Goal: Transaction & Acquisition: Purchase product/service

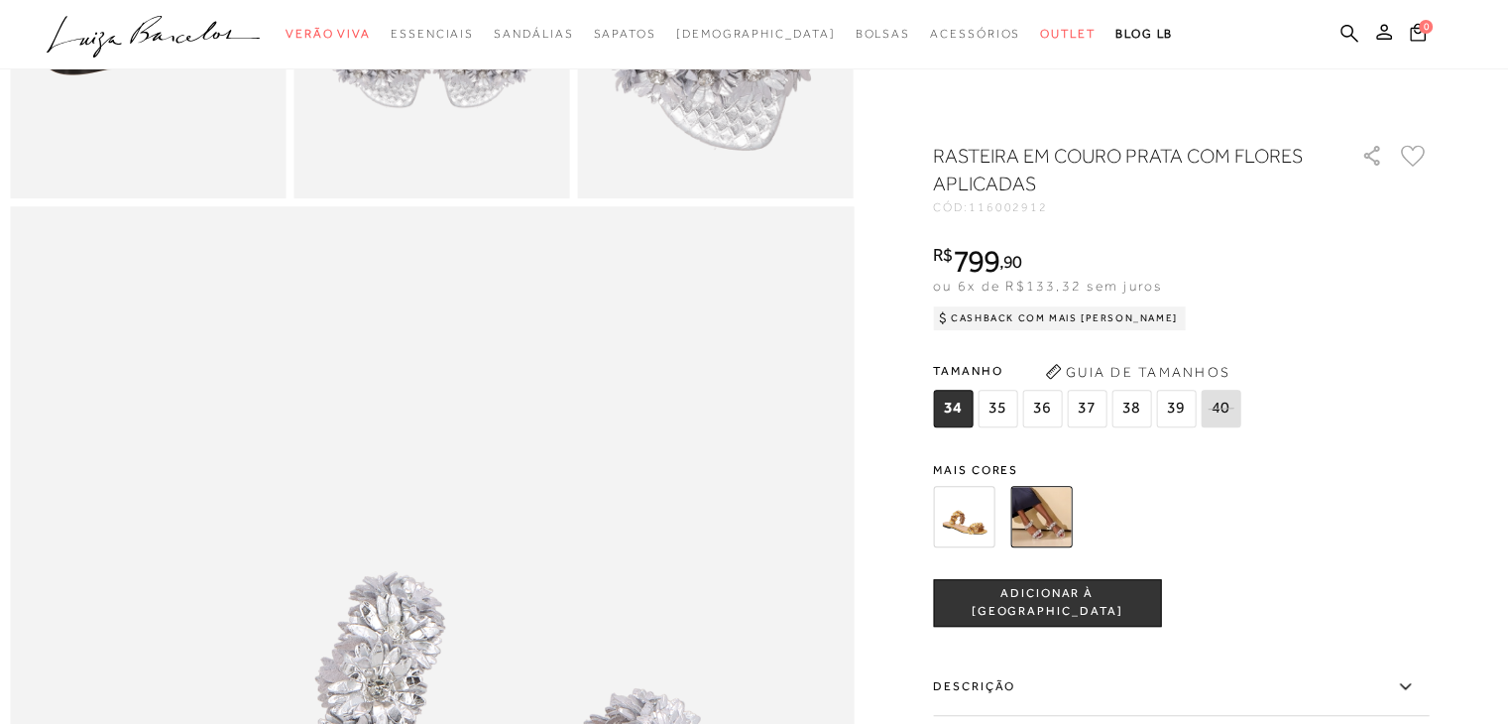
scroll to position [99, 0]
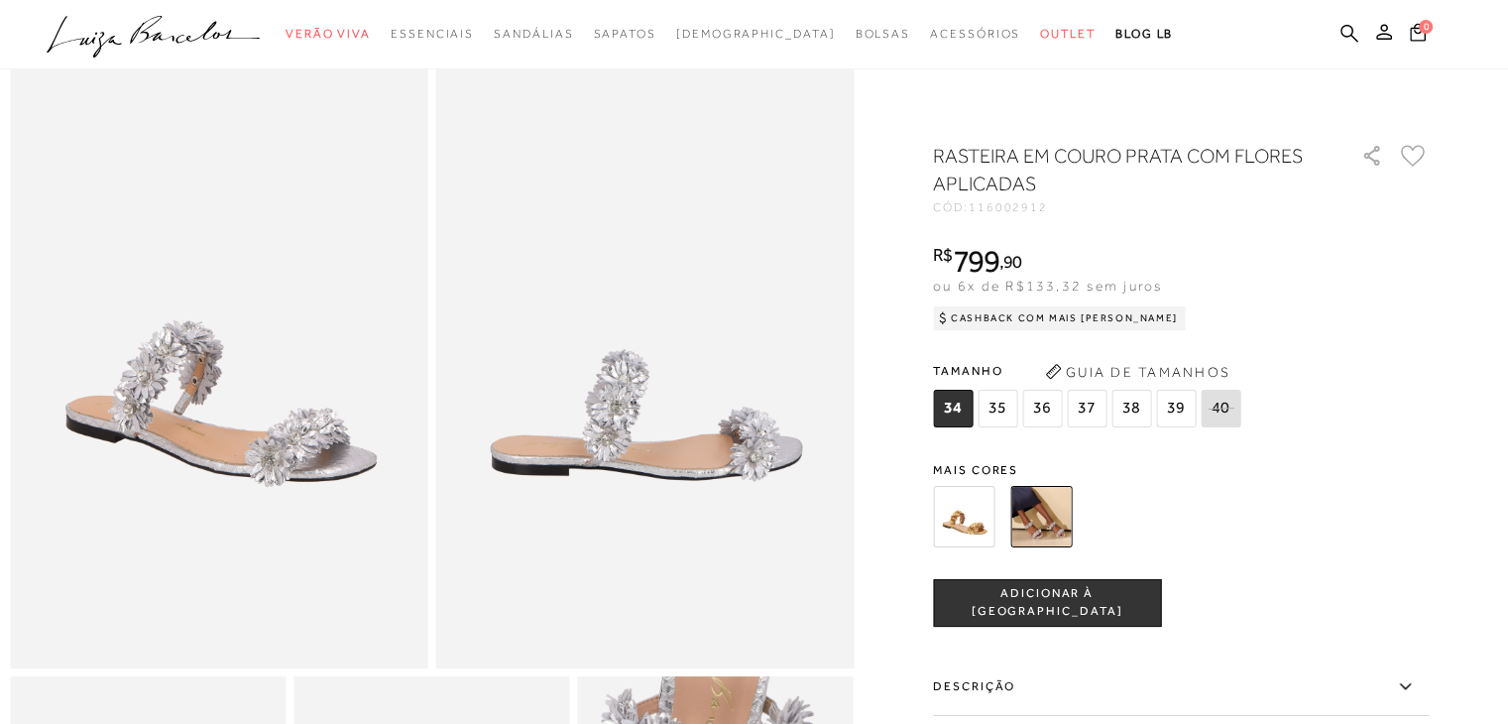
click at [1134, 399] on span "38" at bounding box center [1131, 409] width 40 height 38
click at [1079, 604] on span "ADICIONAR À SACOLA" at bounding box center [1047, 602] width 226 height 35
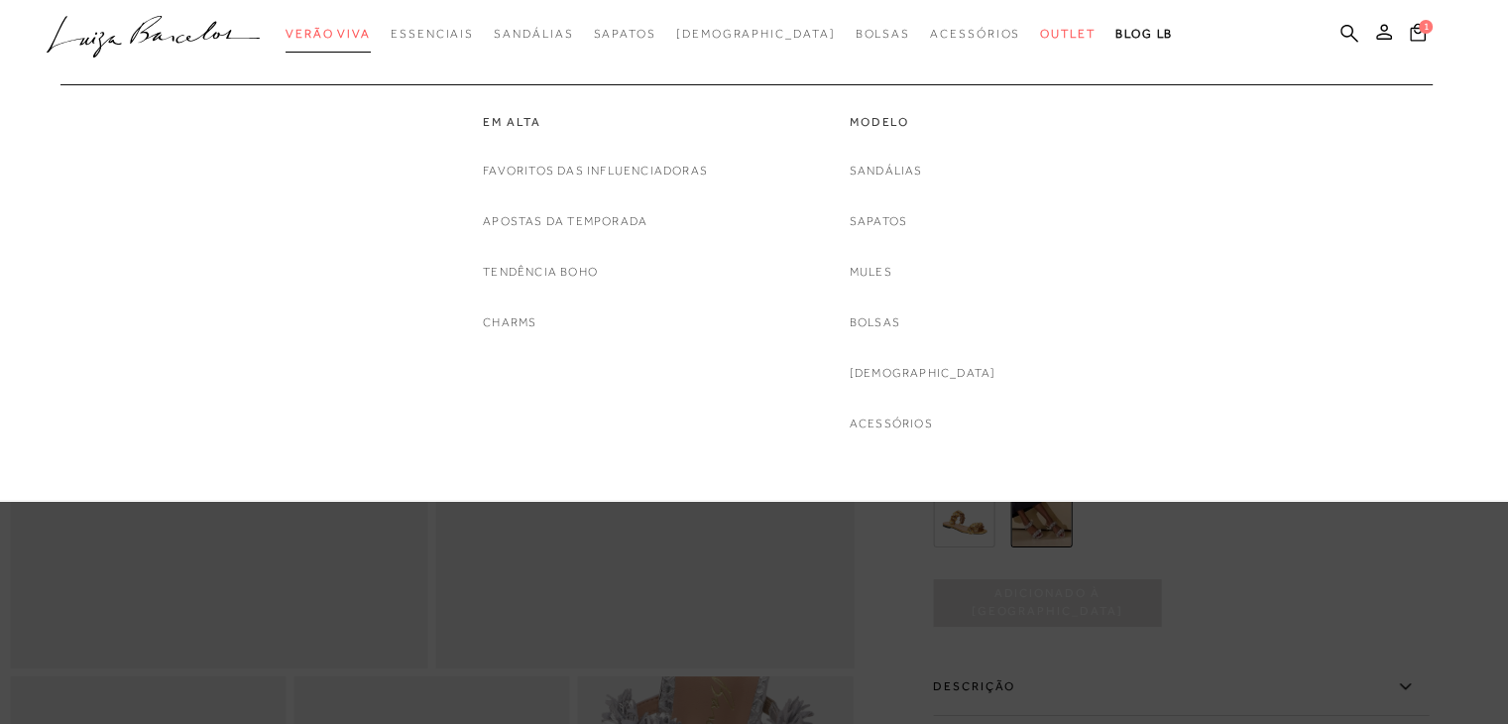
click at [371, 32] on span "Verão Viva" at bounding box center [327, 34] width 85 height 14
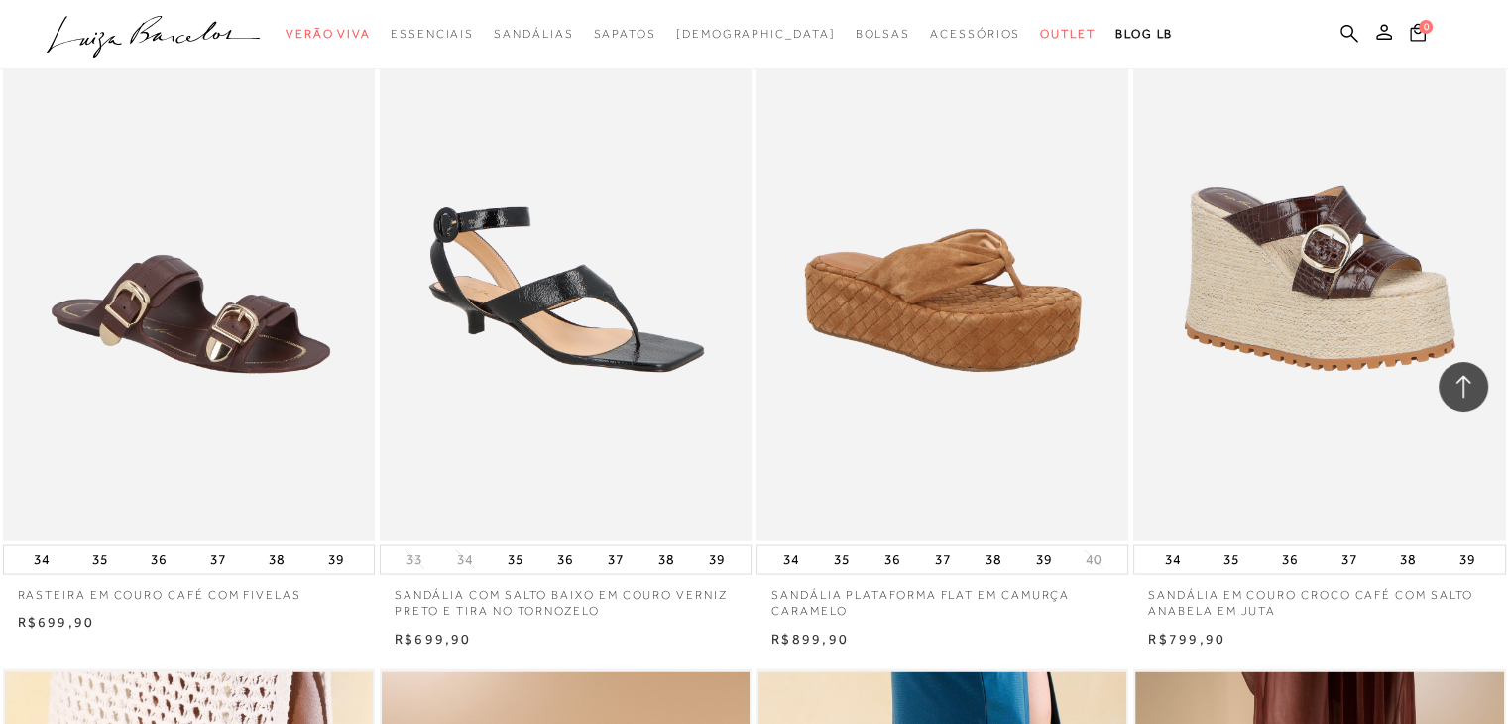
scroll to position [11292, 0]
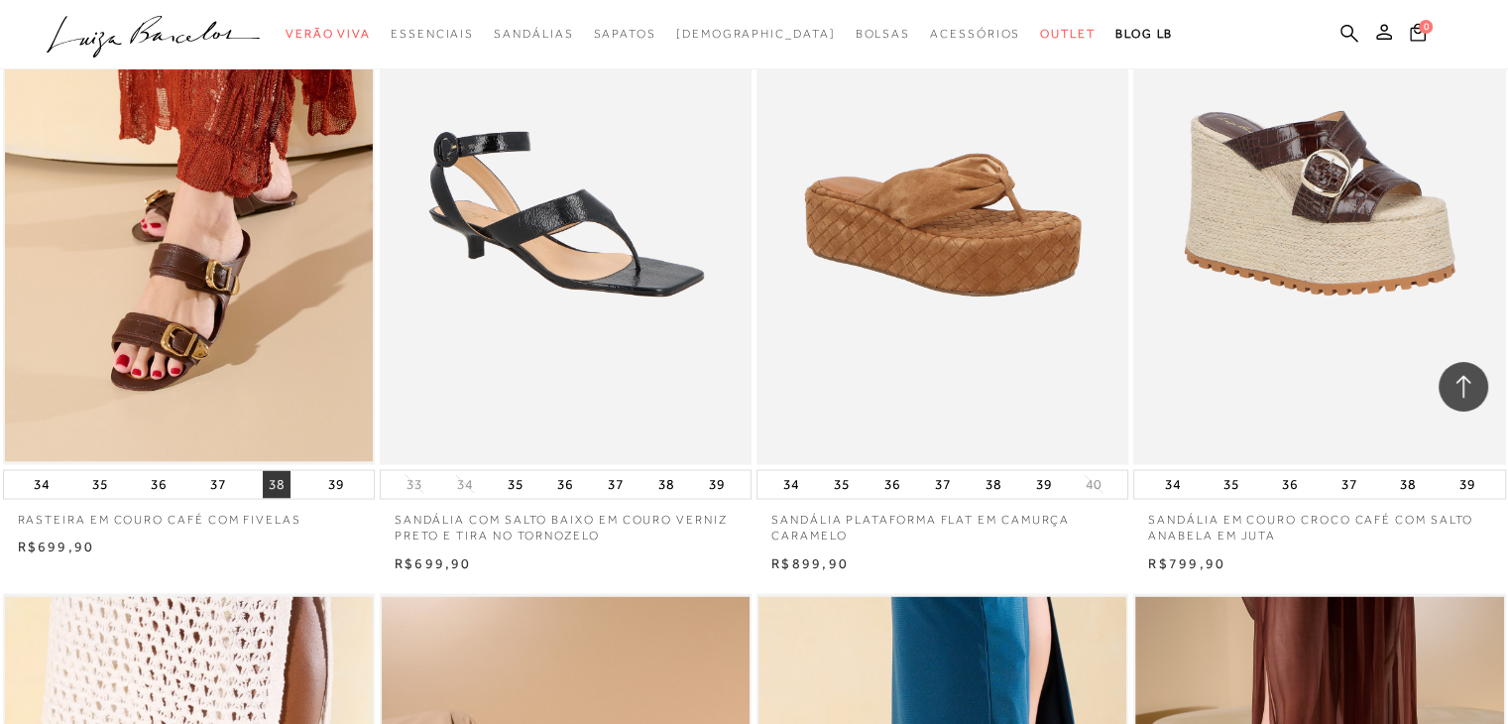
click at [283, 481] on button "38" at bounding box center [277, 484] width 28 height 28
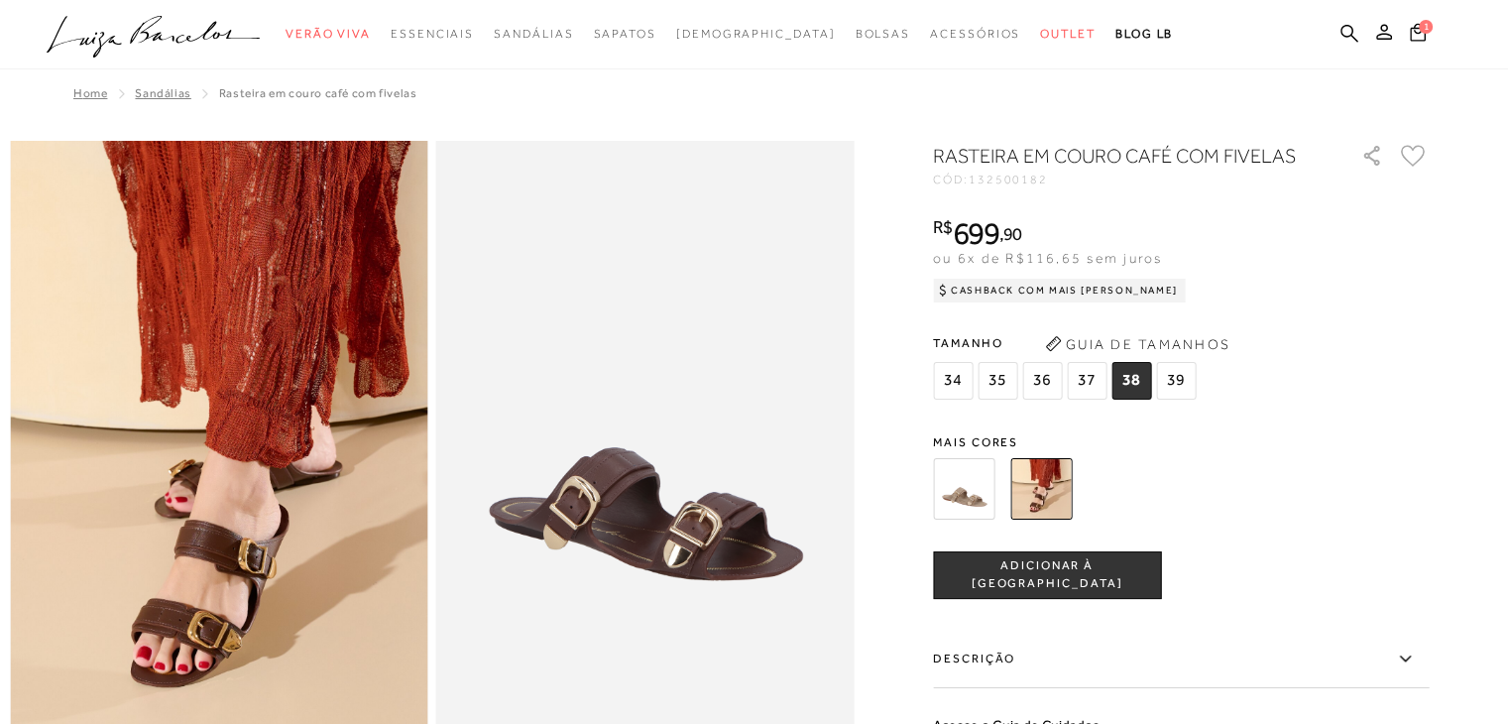
click at [1134, 371] on span "38" at bounding box center [1131, 381] width 40 height 38
click at [1095, 580] on span "ADICIONAR À SACOLA" at bounding box center [1047, 574] width 226 height 35
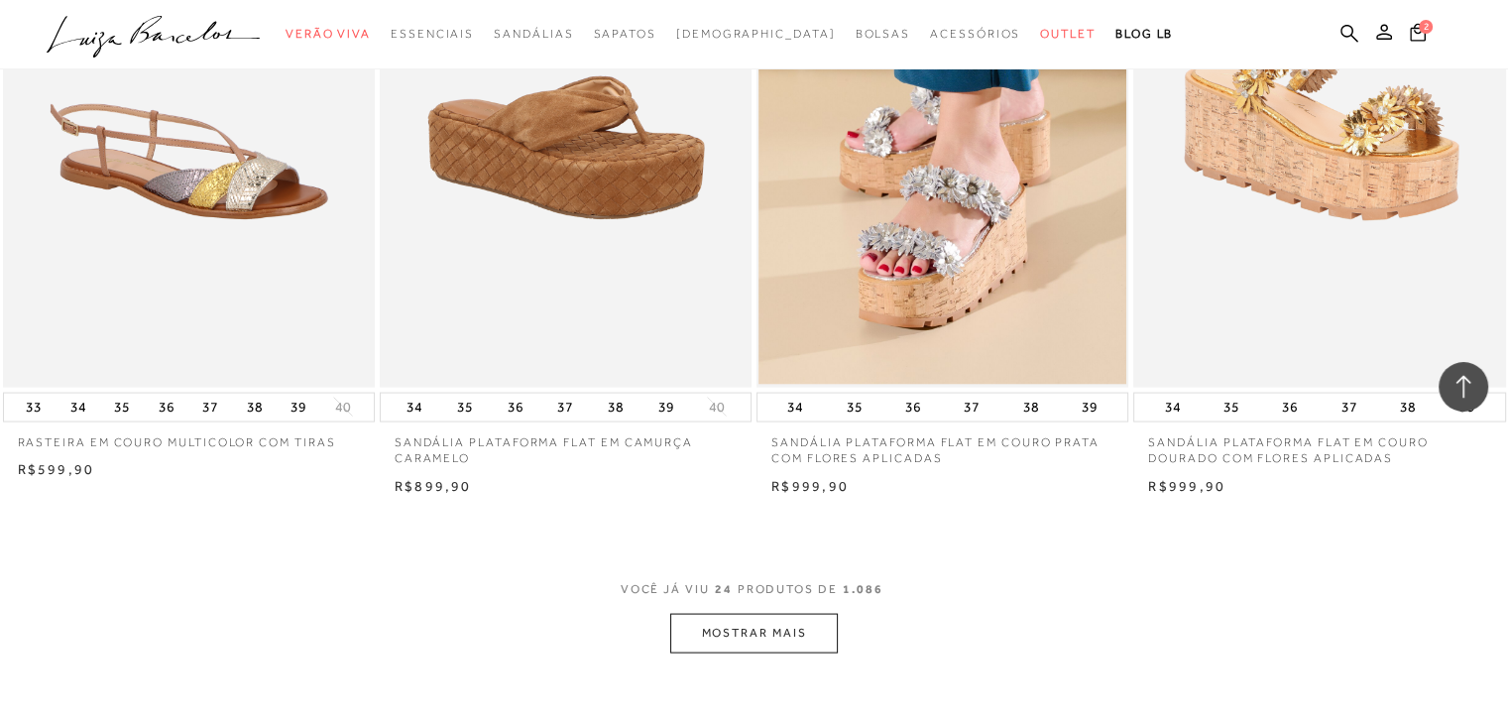
scroll to position [4064, 0]
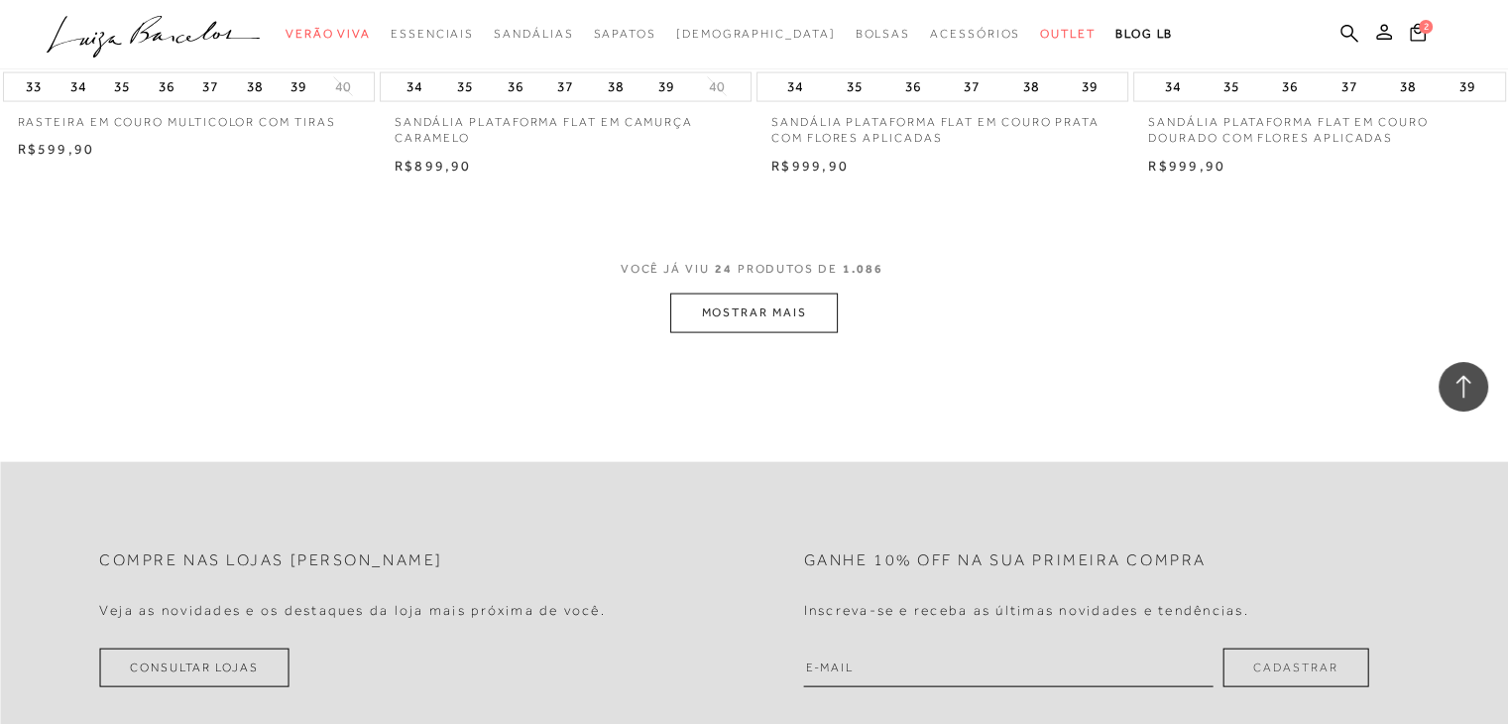
click at [813, 310] on button "MOSTRAR MAIS" at bounding box center [753, 312] width 167 height 39
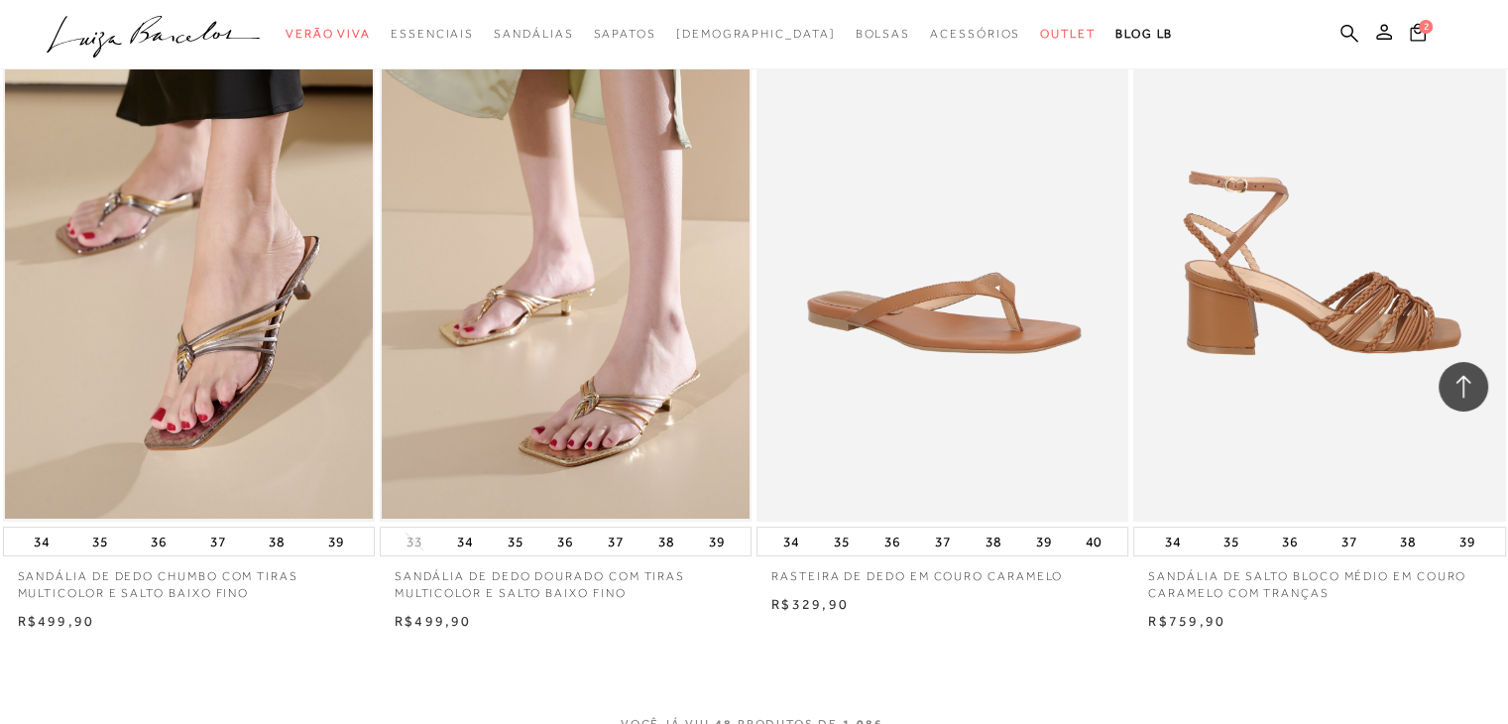
scroll to position [8426, 0]
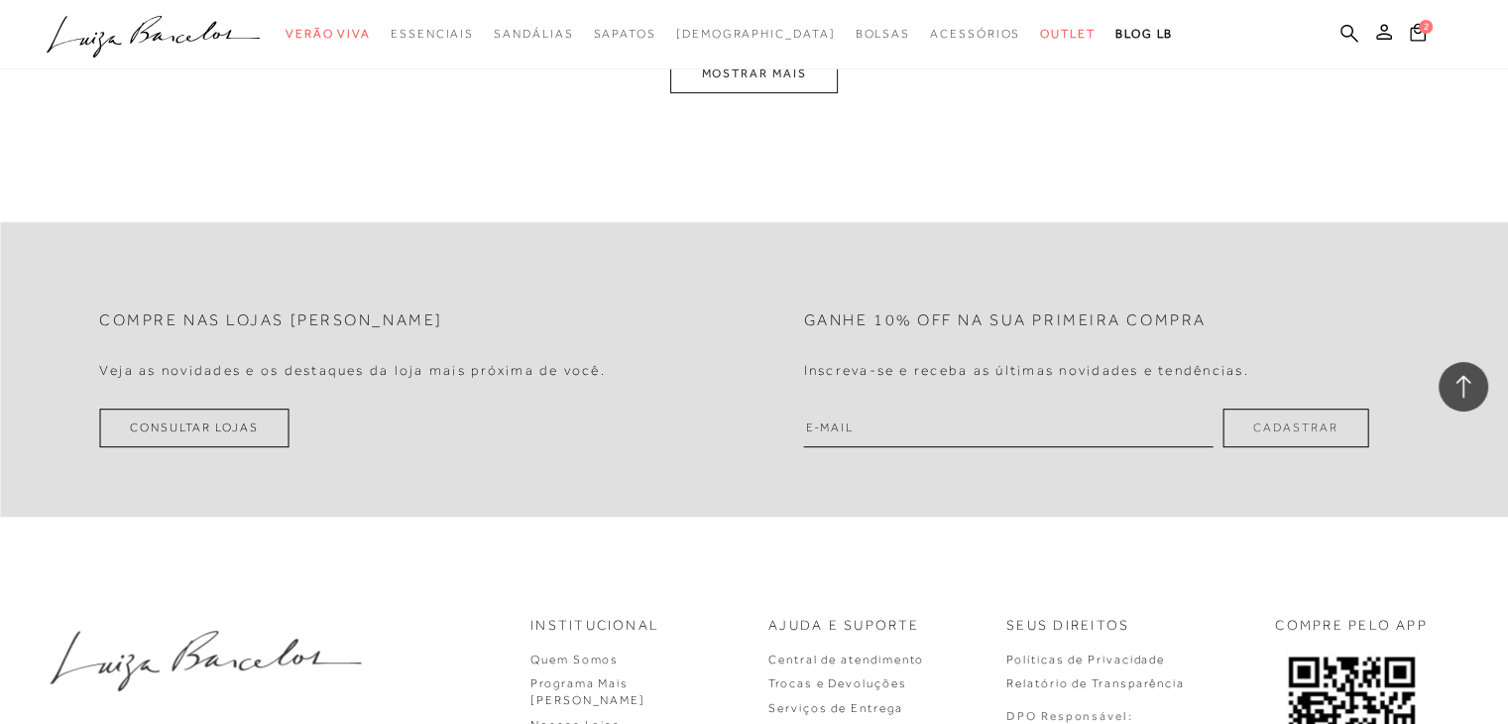
click at [792, 87] on button "MOSTRAR MAIS" at bounding box center [753, 74] width 167 height 39
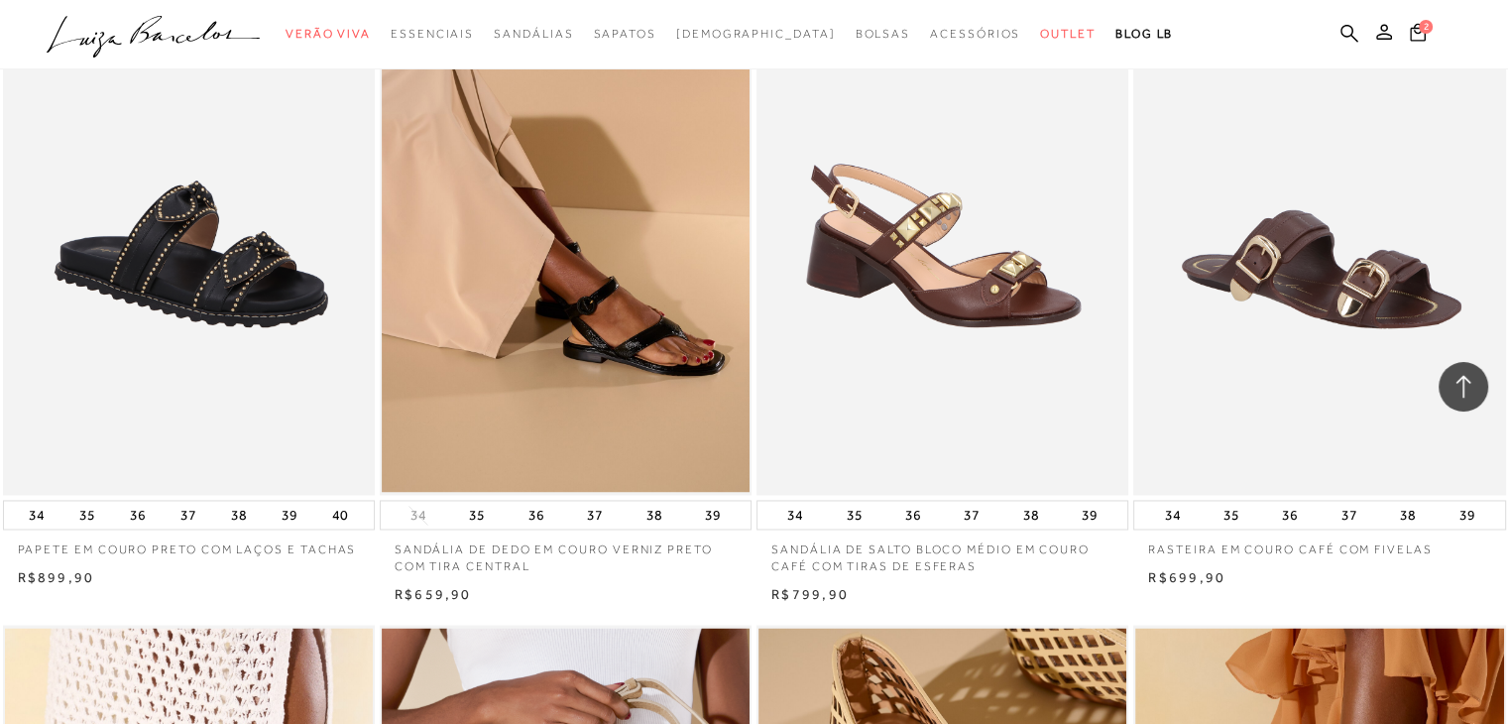
scroll to position [10508, 0]
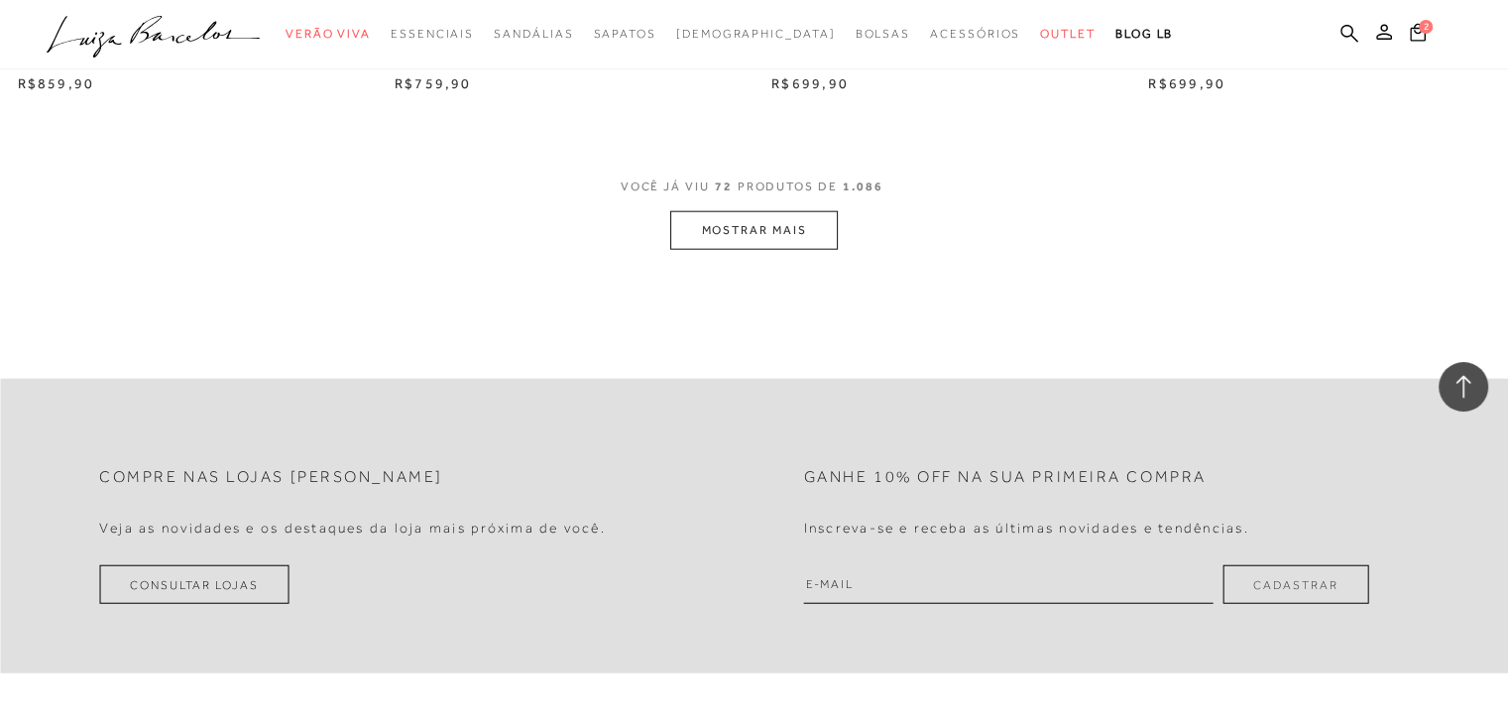
click at [722, 224] on button "MOSTRAR MAIS" at bounding box center [753, 230] width 167 height 39
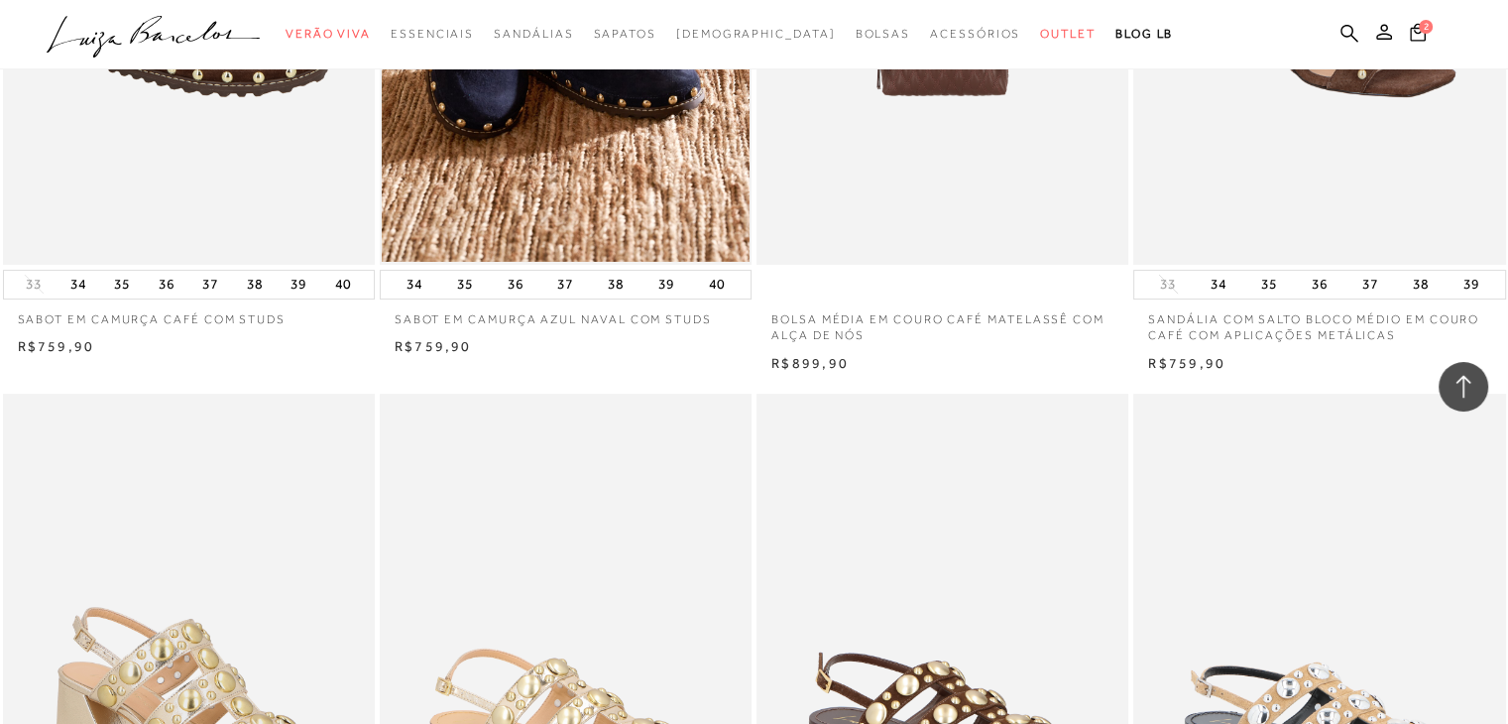
scroll to position [16059, 0]
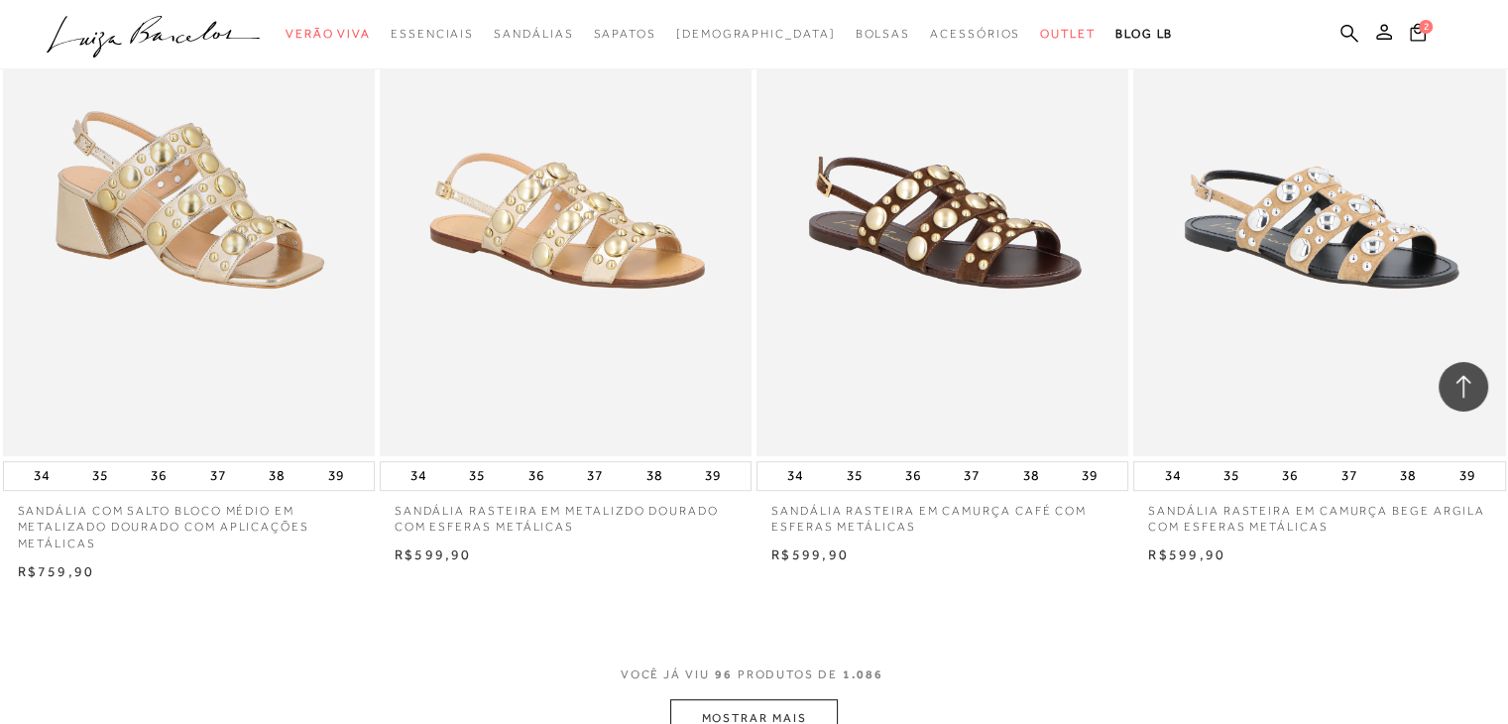
click at [722, 707] on button "MOSTRAR MAIS" at bounding box center [753, 718] width 167 height 39
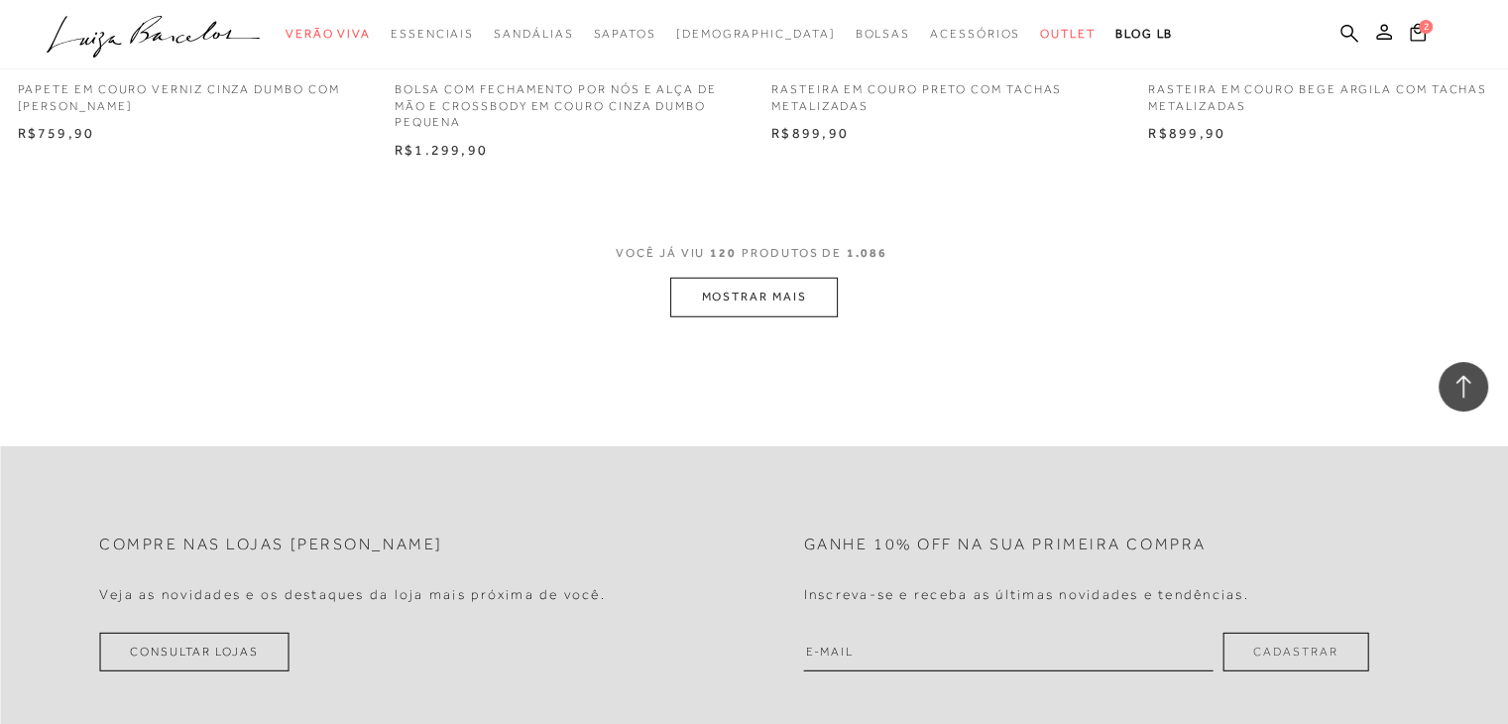
scroll to position [20223, 0]
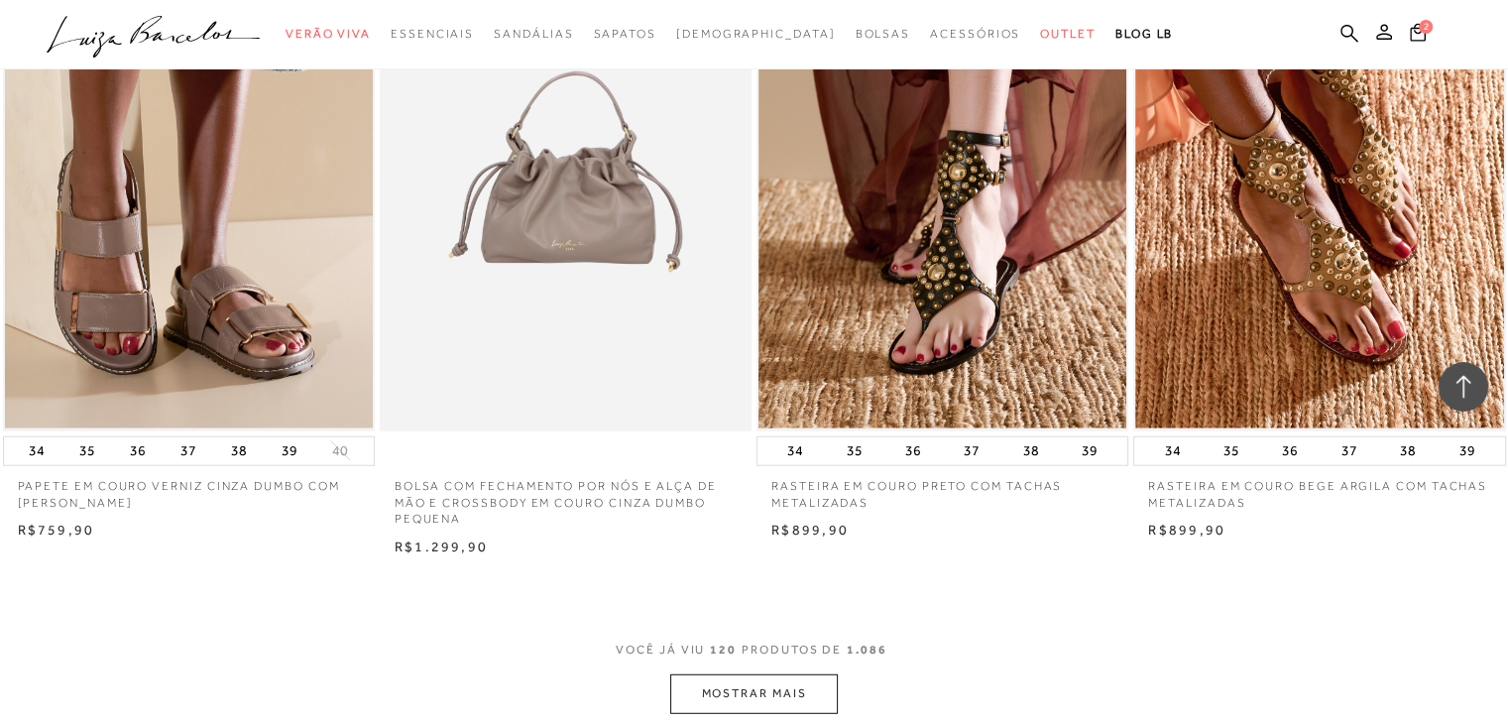
click at [803, 681] on button "MOSTRAR MAIS" at bounding box center [753, 693] width 167 height 39
